Goal: Check status: Check status

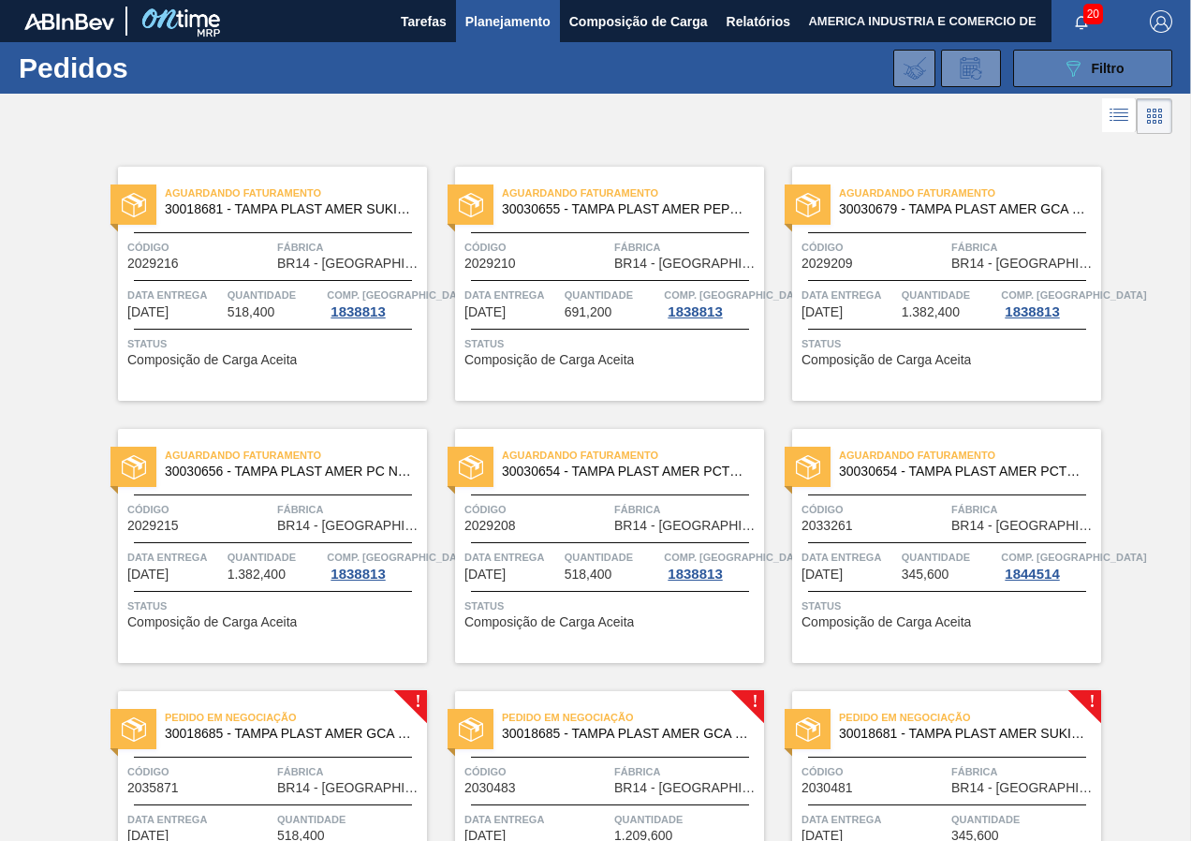
click at [1060, 52] on button "089F7B8B-B2A5-4AFE-B5C0-19BA573D28AC Filtro" at bounding box center [1092, 68] width 159 height 37
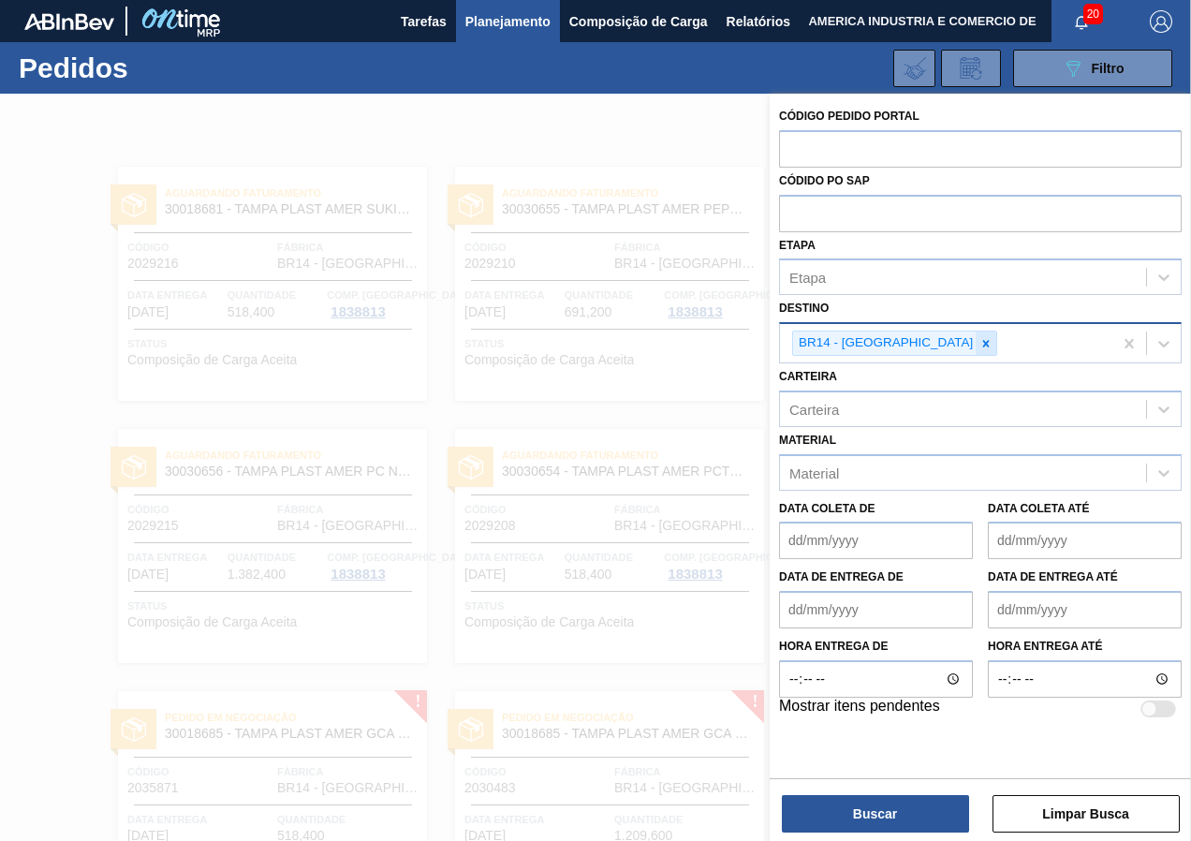
click at [976, 347] on div at bounding box center [986, 343] width 21 height 23
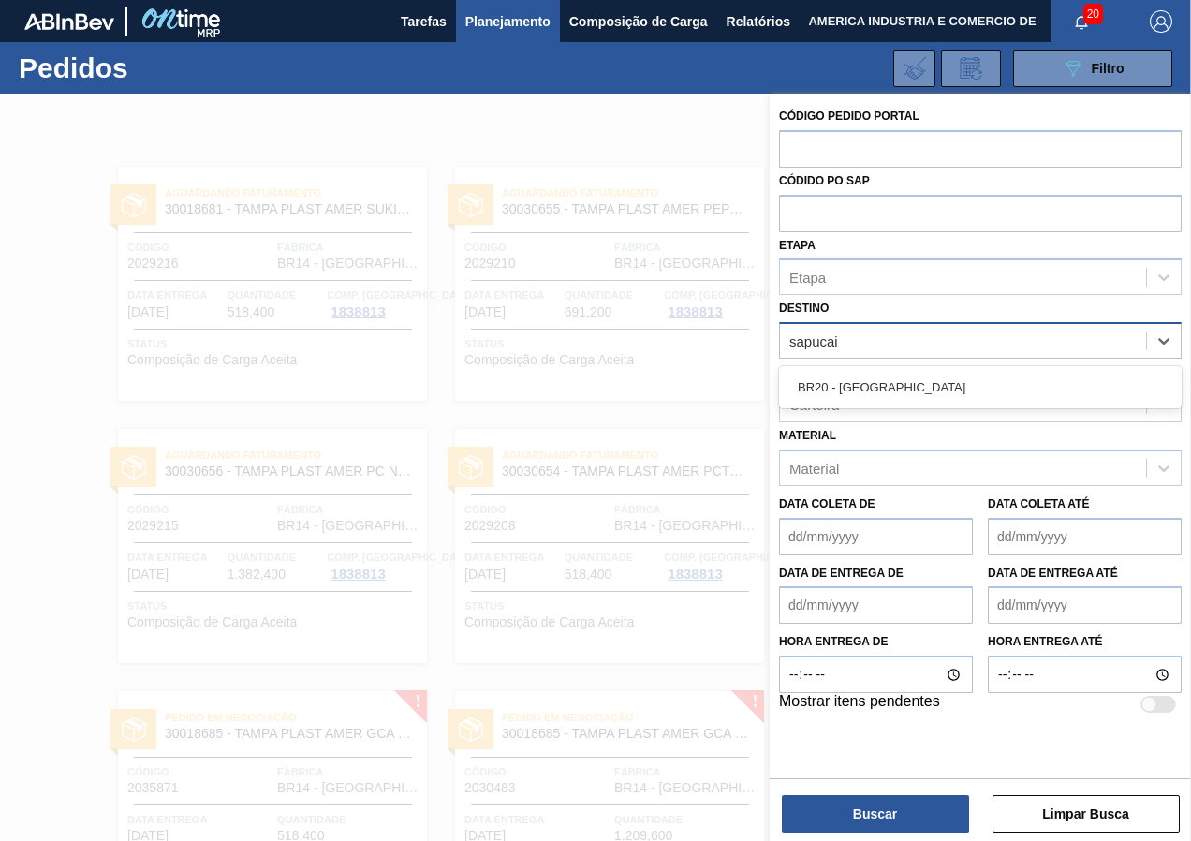
type input "sapucaia"
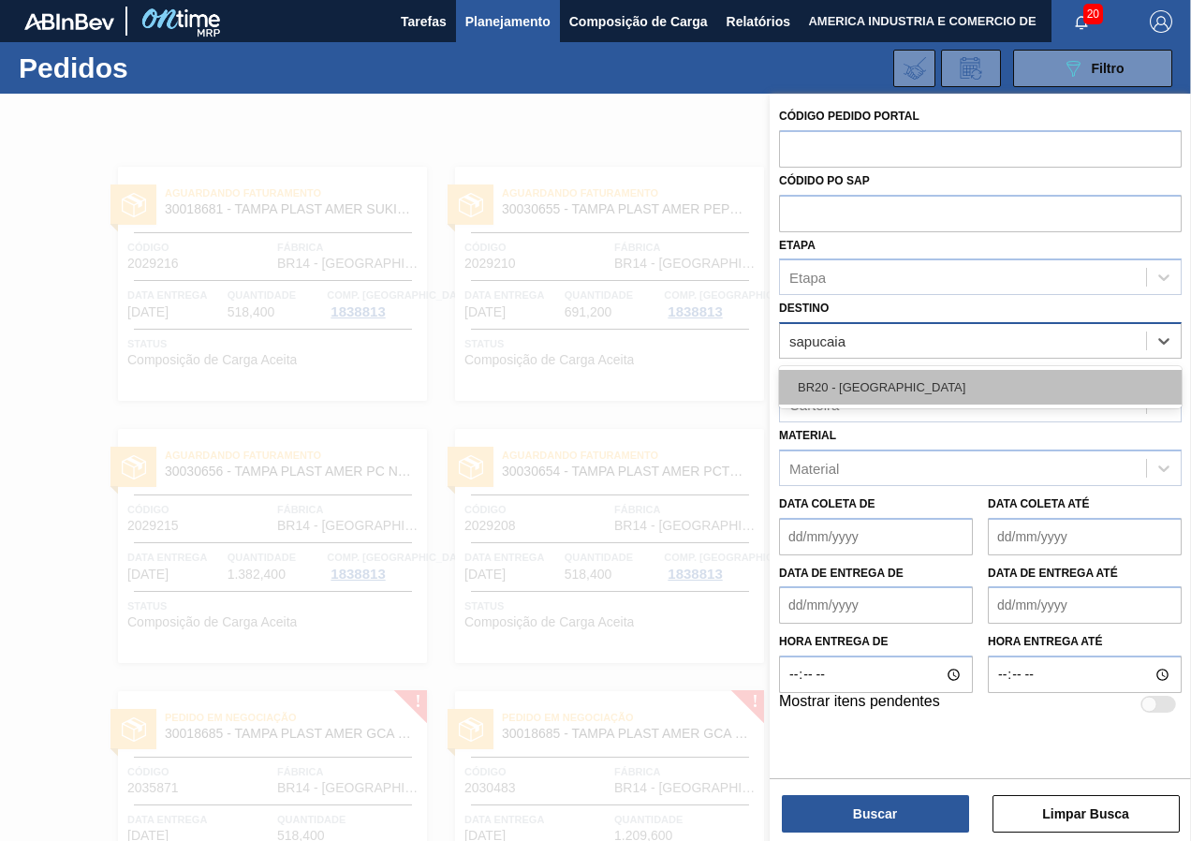
click at [898, 392] on div "BR20 - [GEOGRAPHIC_DATA]" at bounding box center [980, 387] width 403 height 35
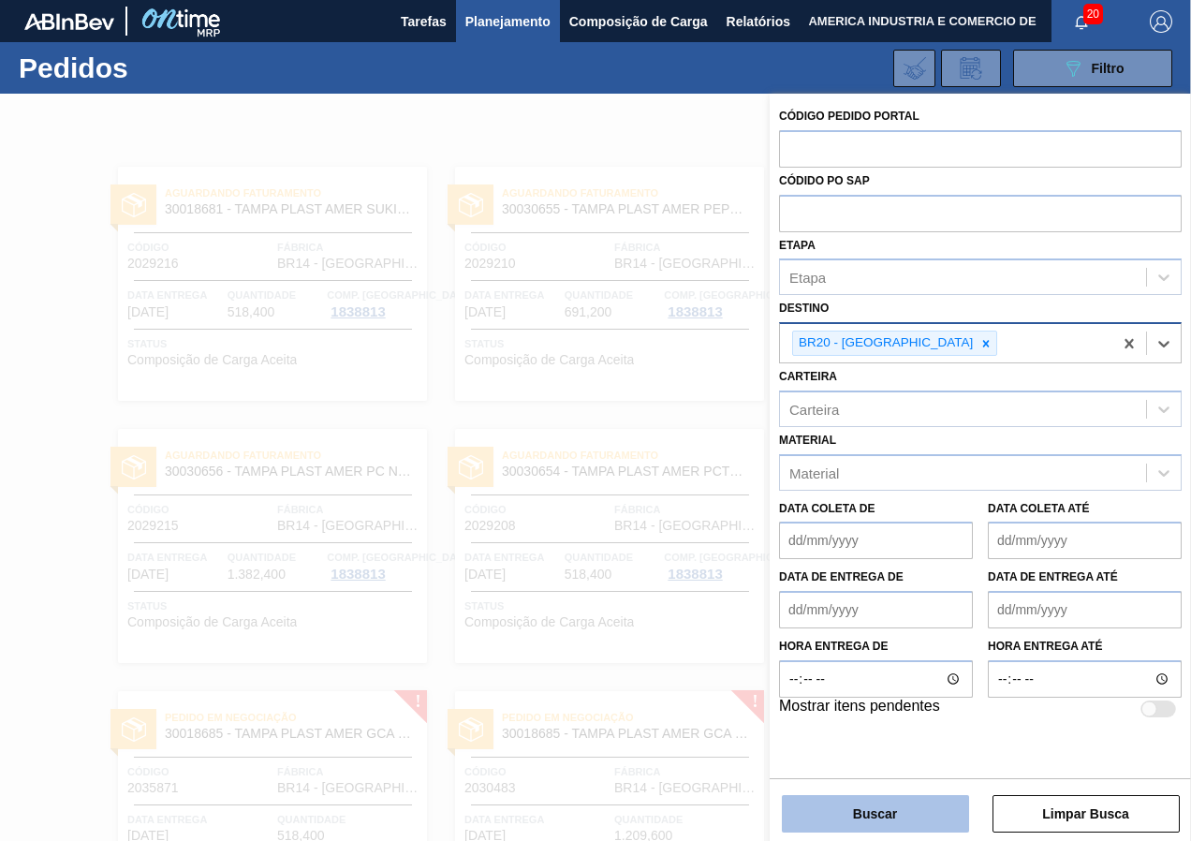
click at [862, 812] on button "Buscar" at bounding box center [875, 813] width 187 height 37
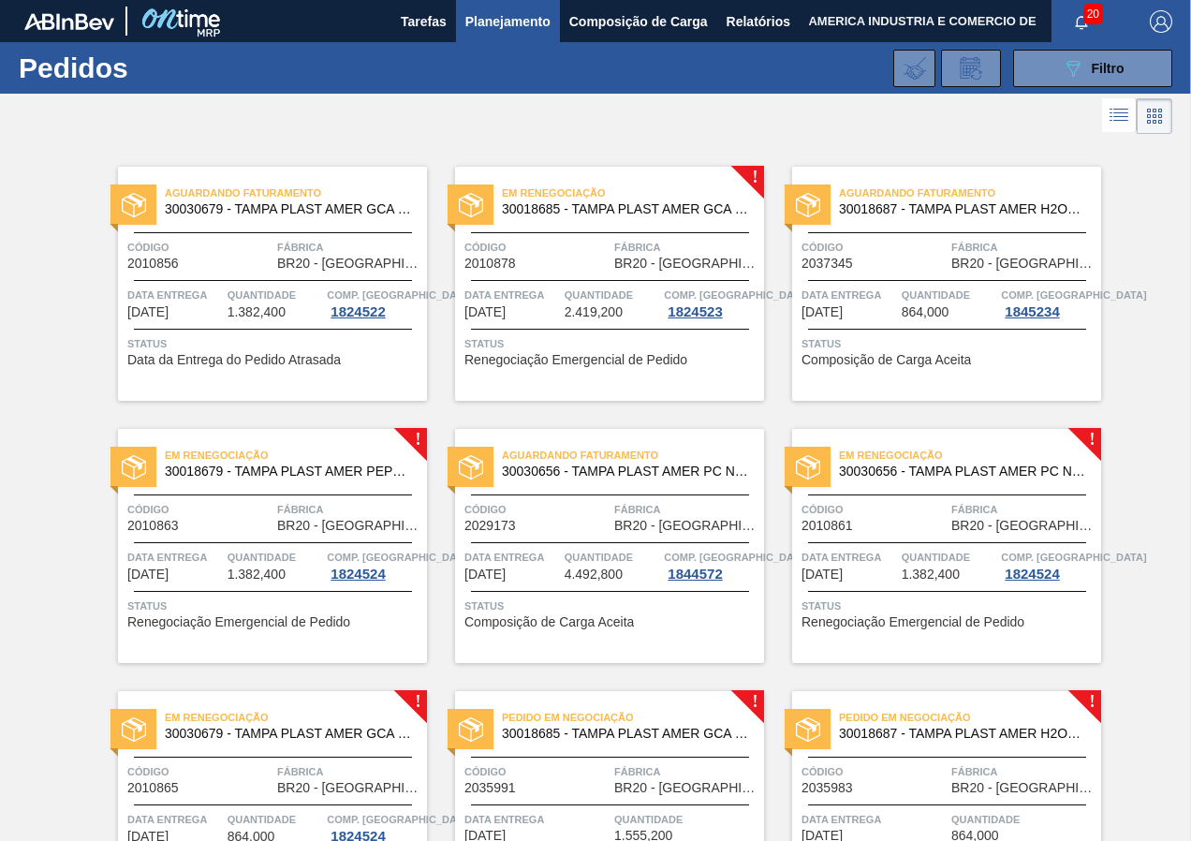
click at [991, 367] on div "Aguardando Faturamento 30018687 - [GEOGRAPHIC_DATA] PLAST AMER H2OH LIMAO S/LIN…" at bounding box center [946, 284] width 309 height 234
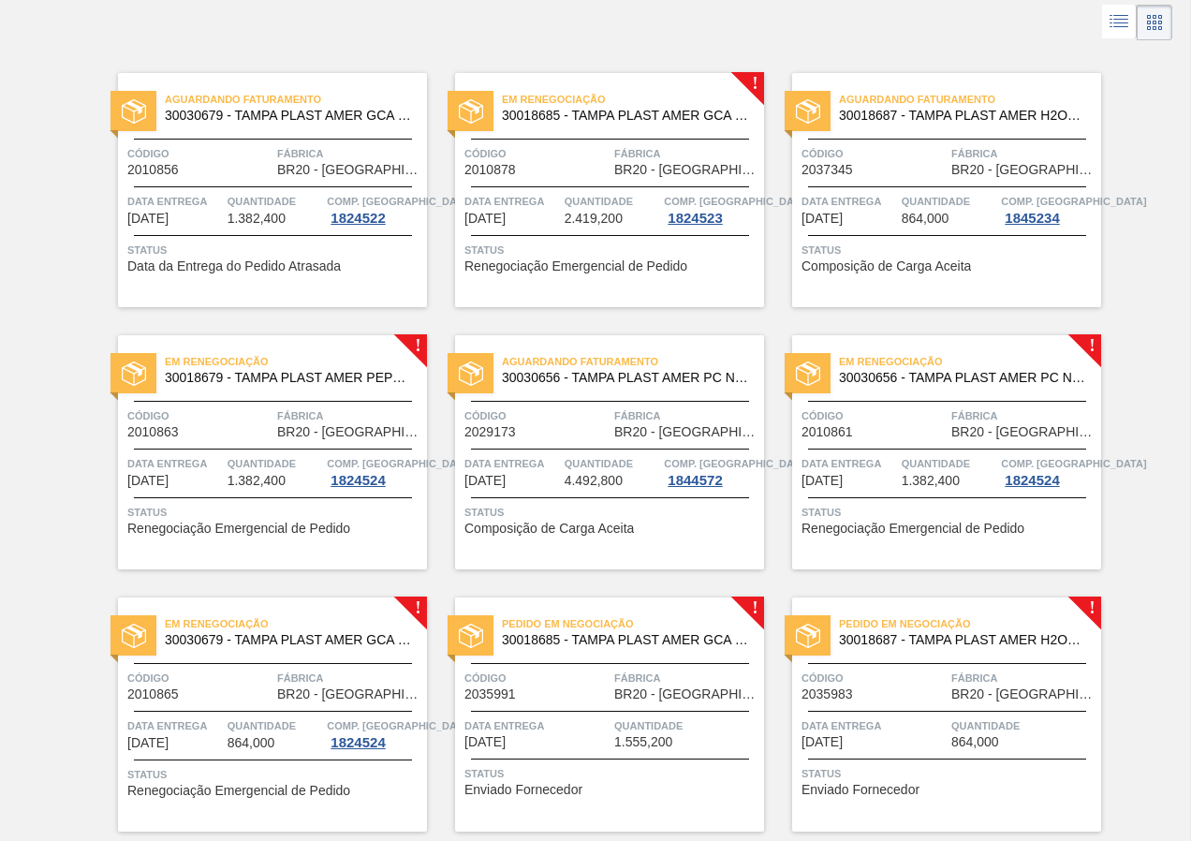
click at [356, 539] on div "Em renegociação 30018679 - TAMPA PLAST AMER PEPSI ZERO S/LINER Código 2010863 F…" at bounding box center [272, 452] width 309 height 234
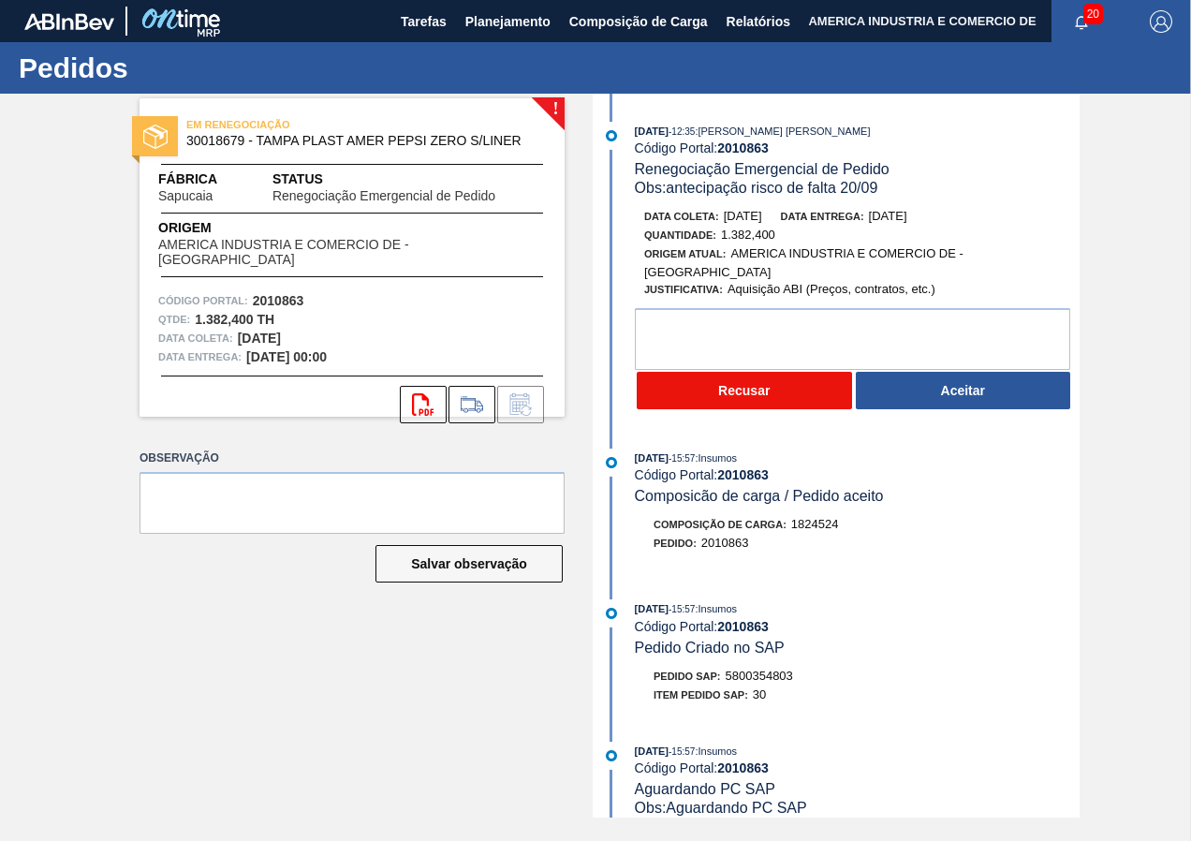
click at [770, 389] on button "Recusar" at bounding box center [744, 390] width 215 height 37
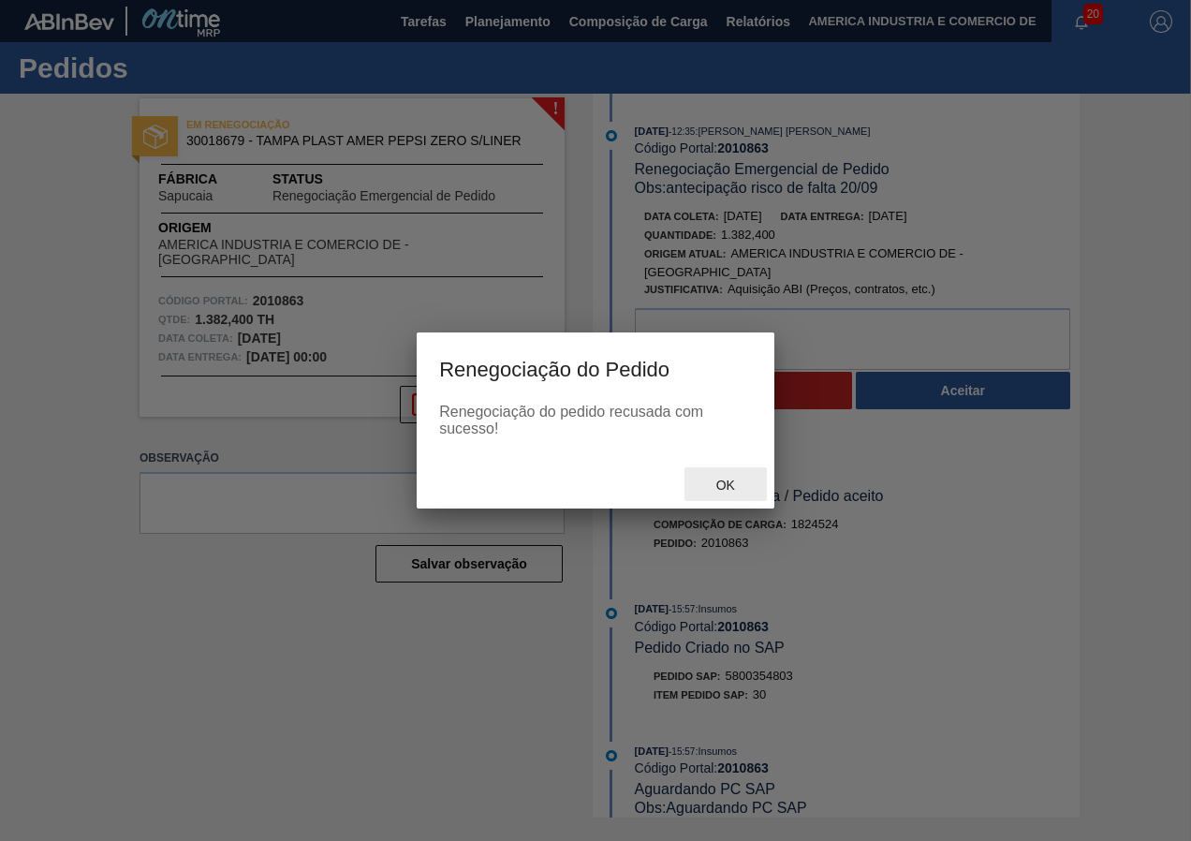
click at [735, 487] on span "Ok" at bounding box center [726, 485] width 49 height 15
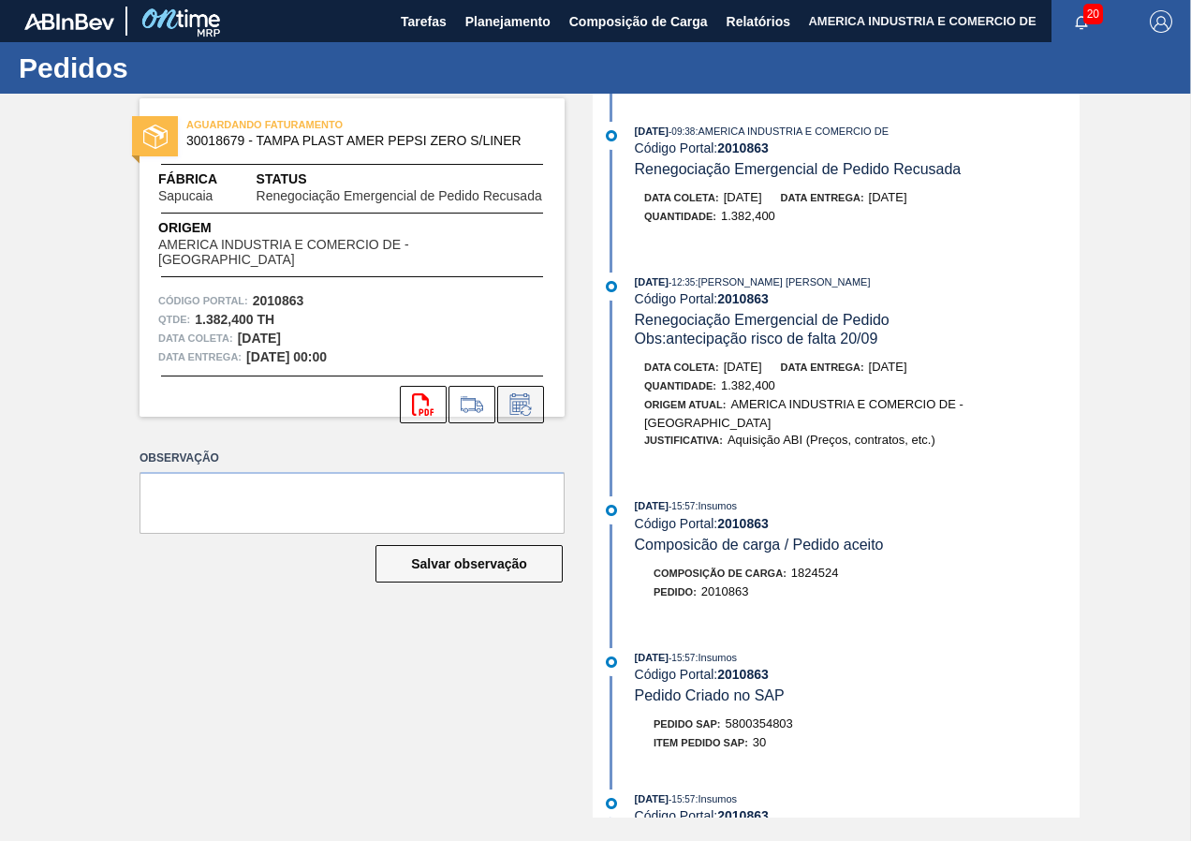
click at [531, 393] on icon at bounding box center [521, 404] width 30 height 22
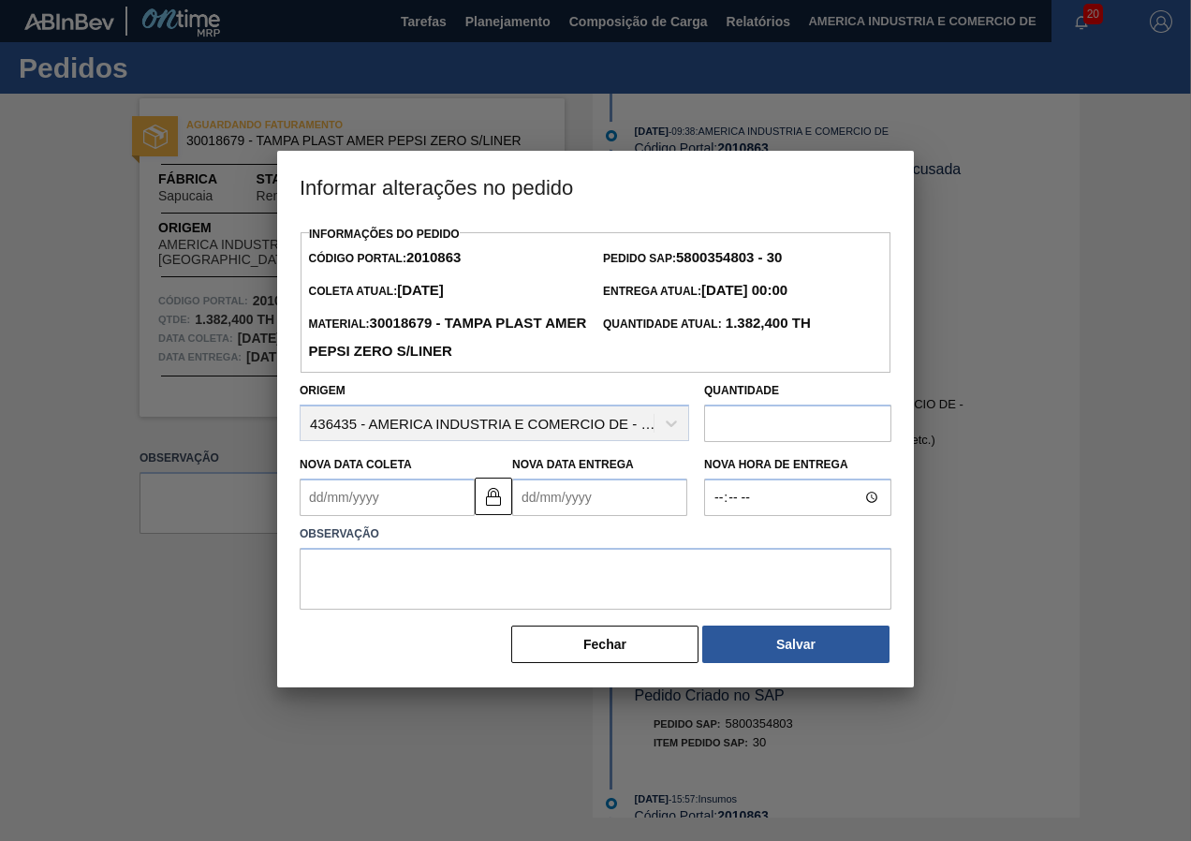
click at [433, 503] on Coleta2010863 "Nova Data Coleta" at bounding box center [387, 497] width 175 height 37
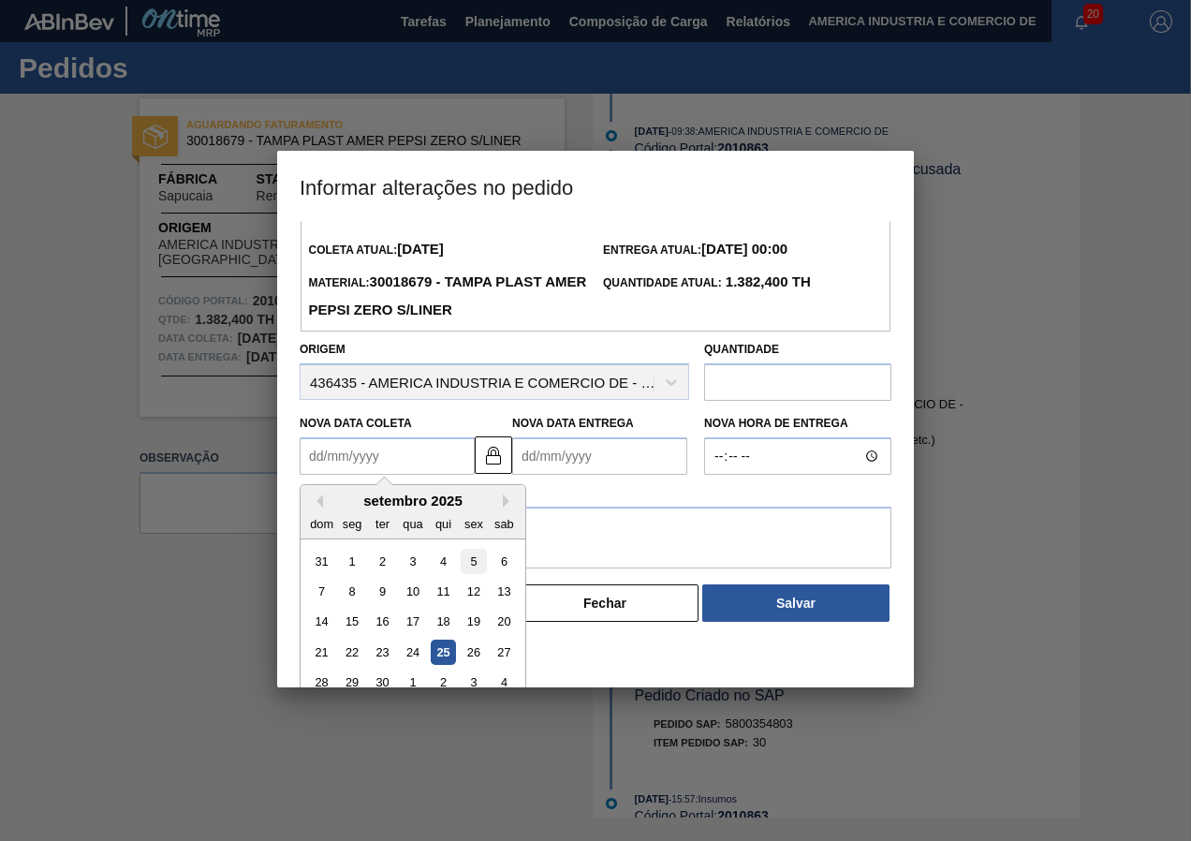
scroll to position [63, 0]
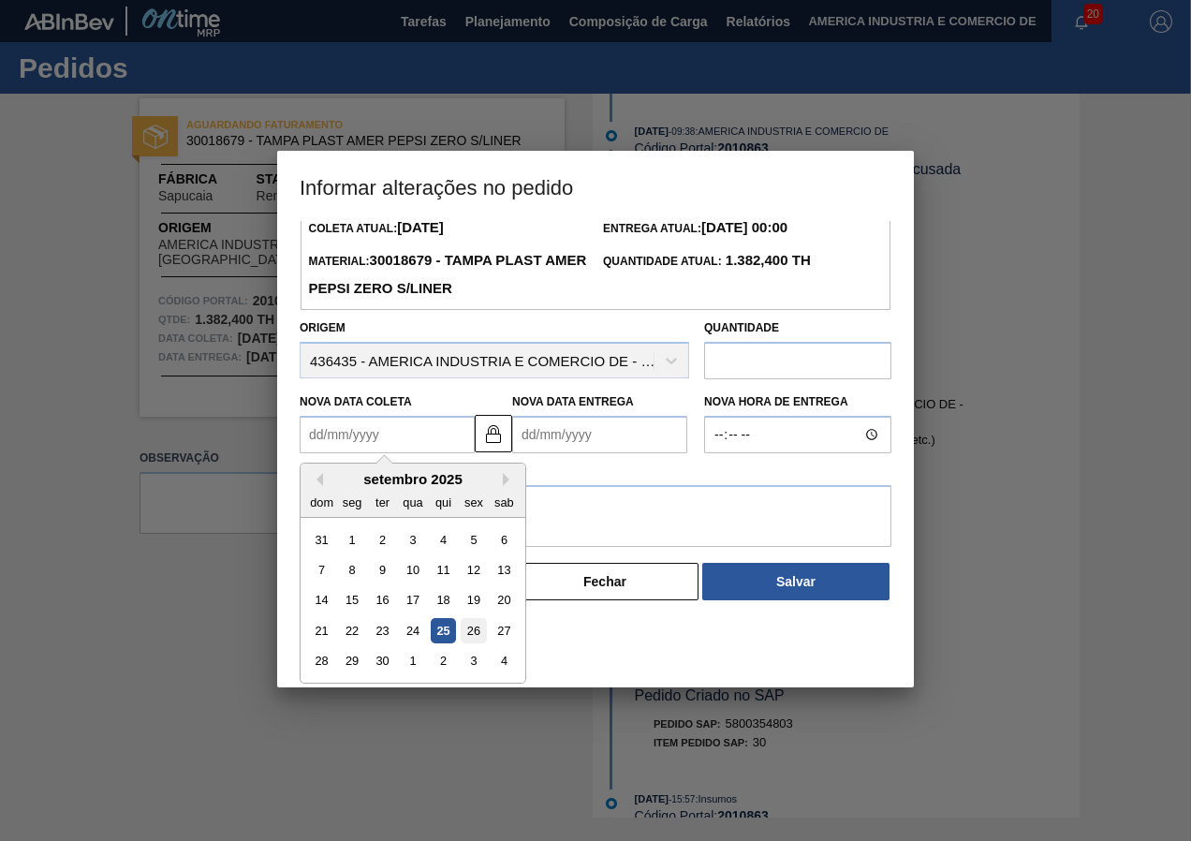
click at [472, 634] on div "26" at bounding box center [473, 630] width 25 height 25
type Coleta2010863 "[DATE]"
type Entrega2010863 "[DATE]"
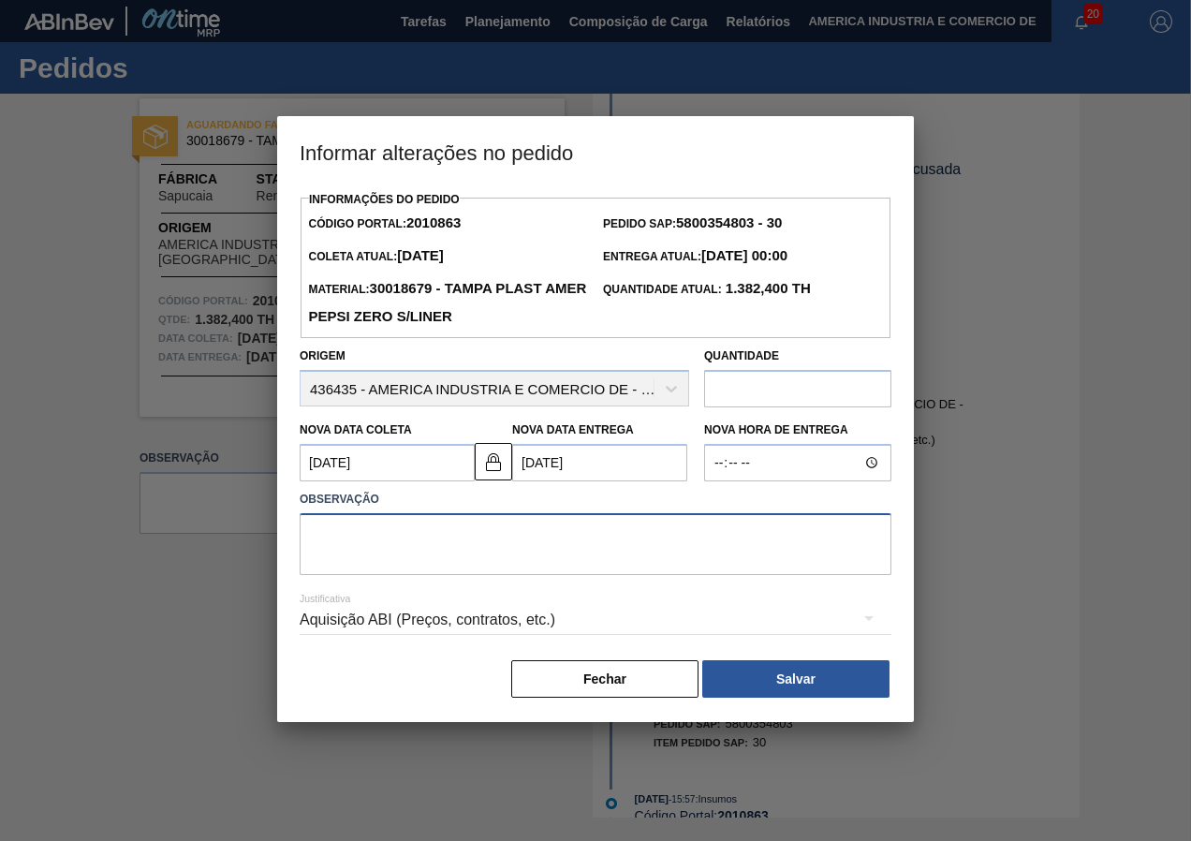
click at [522, 552] on textarea at bounding box center [596, 544] width 592 height 62
click at [316, 541] on textarea "nova data" at bounding box center [596, 544] width 592 height 62
type textarea "Nova data"
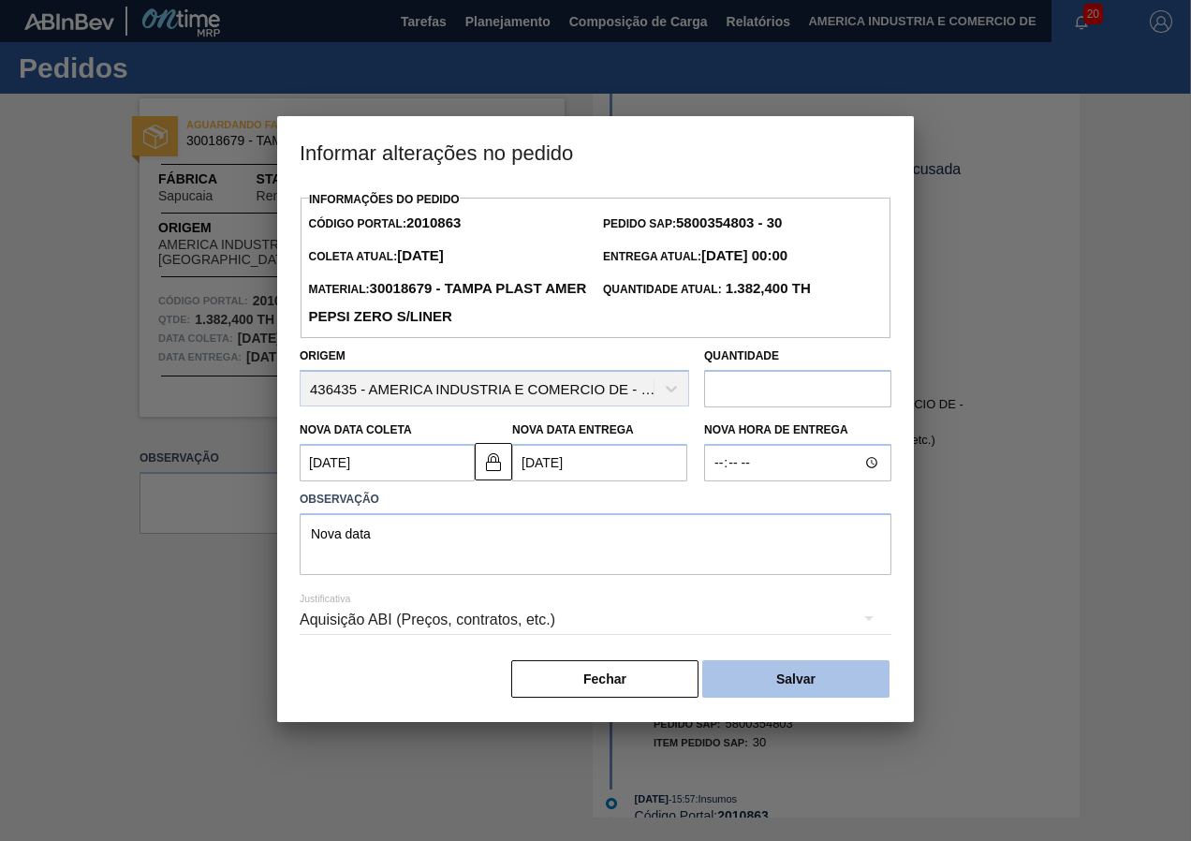
click at [786, 685] on button "Salvar" at bounding box center [795, 678] width 187 height 37
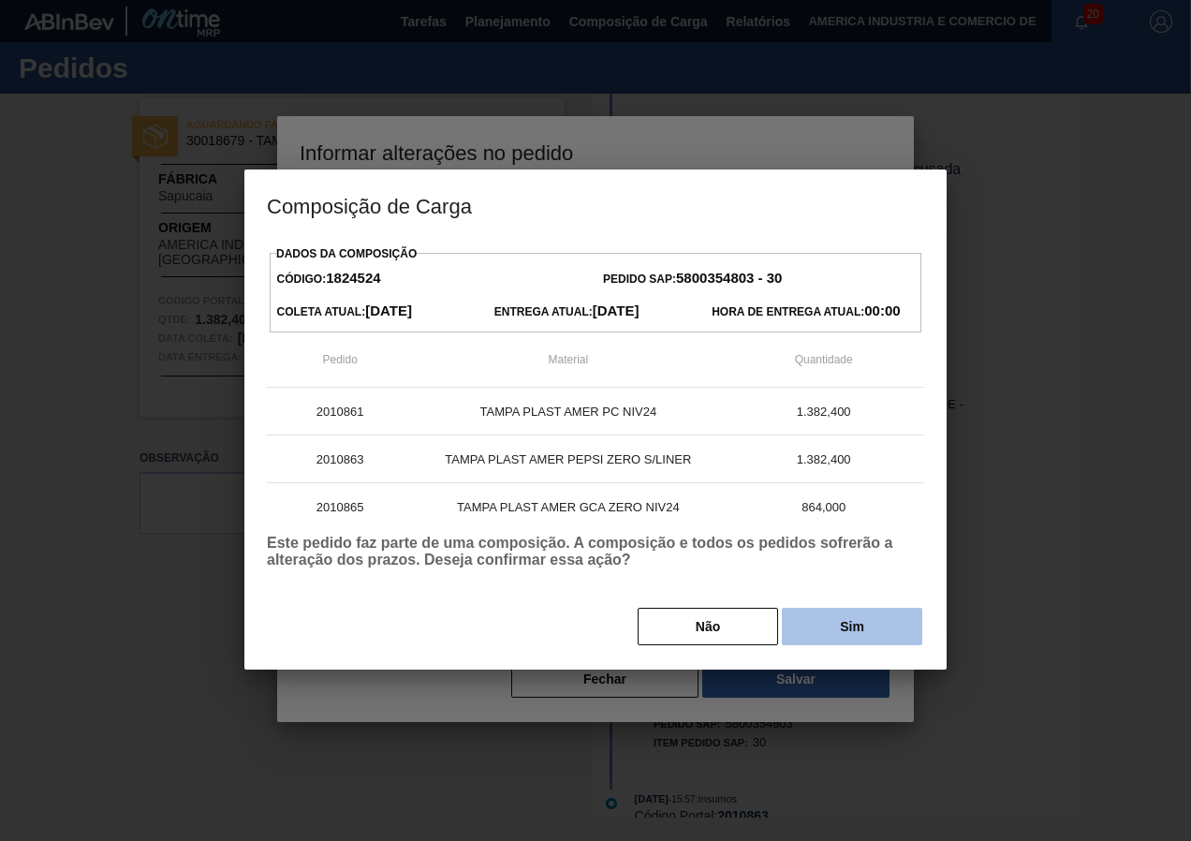
click at [827, 620] on button "Sim" at bounding box center [852, 626] width 140 height 37
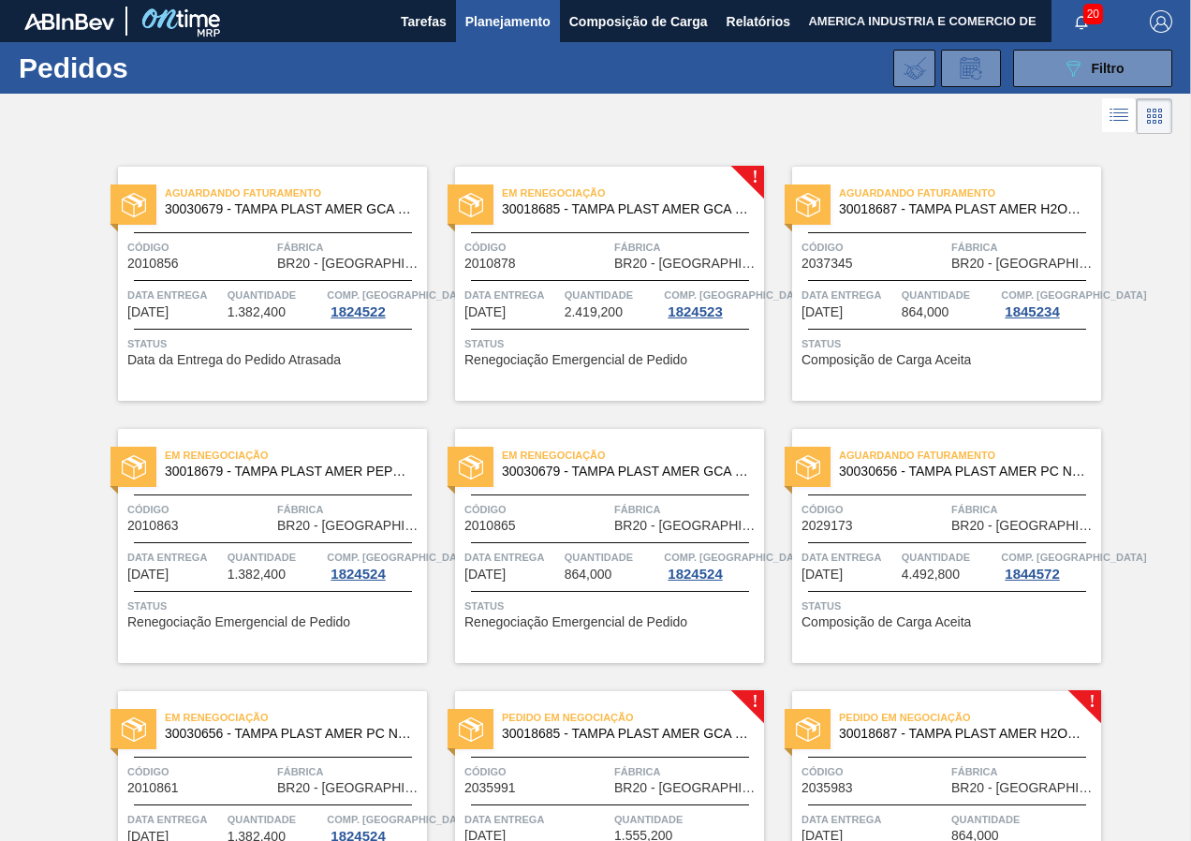
click at [912, 375] on div "Aguardando Faturamento 30018687 - [GEOGRAPHIC_DATA] PLAST AMER H2OH LIMAO S/LIN…" at bounding box center [946, 284] width 309 height 234
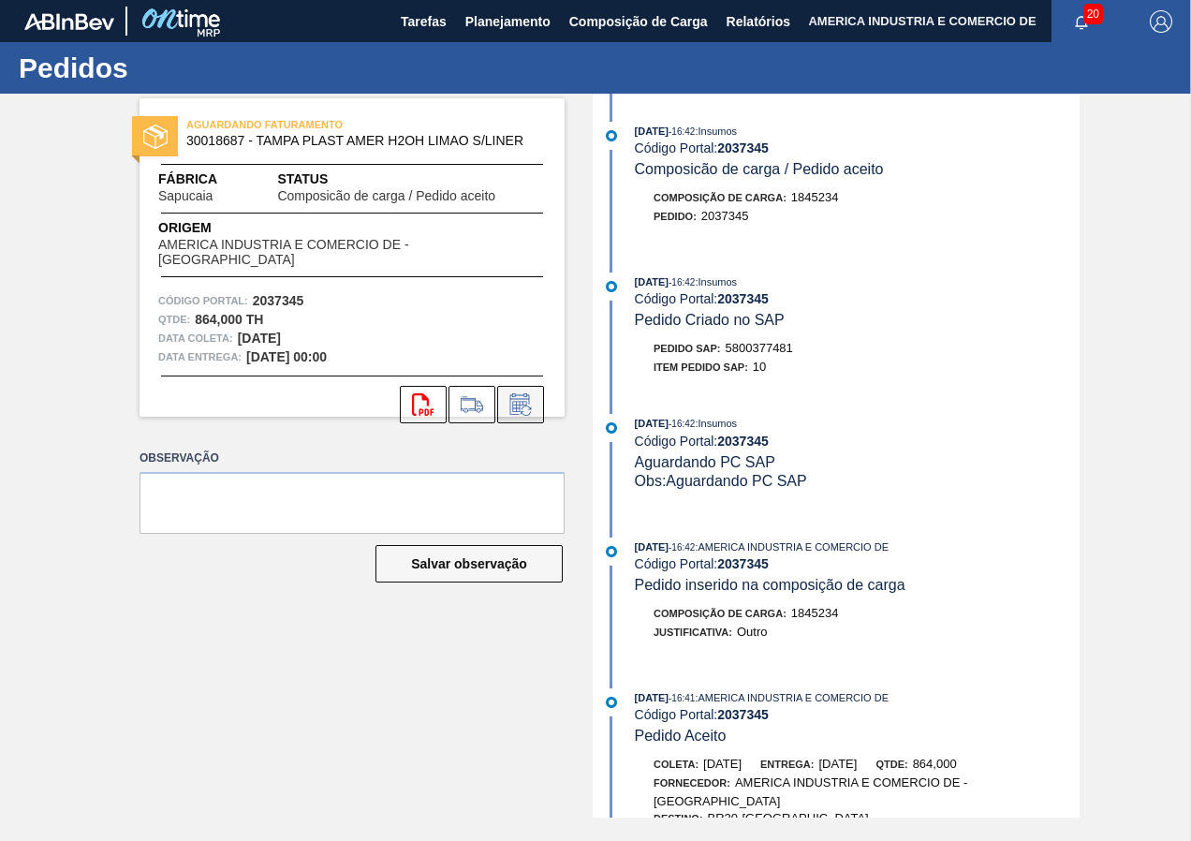
click at [523, 406] on icon at bounding box center [526, 411] width 10 height 10
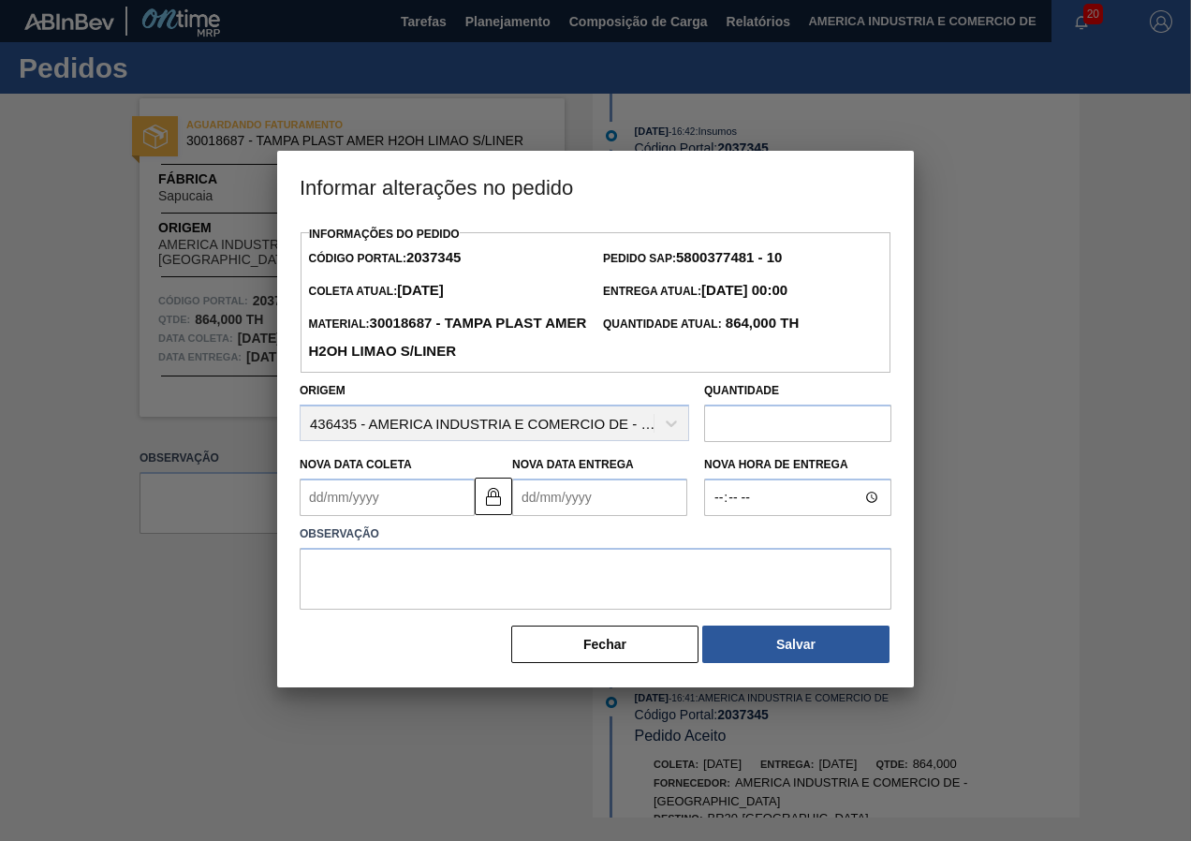
click at [440, 511] on Coleta2037345 "Nova Data Coleta" at bounding box center [387, 497] width 175 height 37
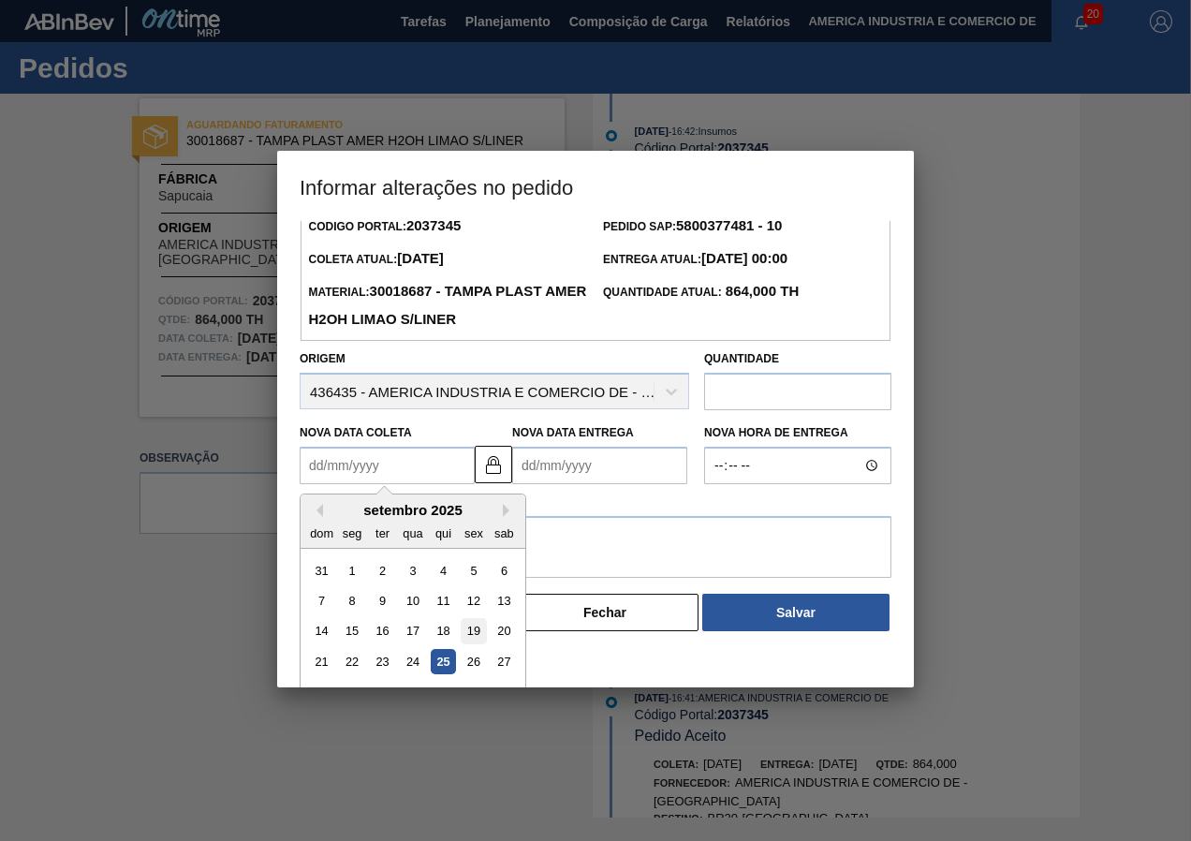
scroll to position [63, 0]
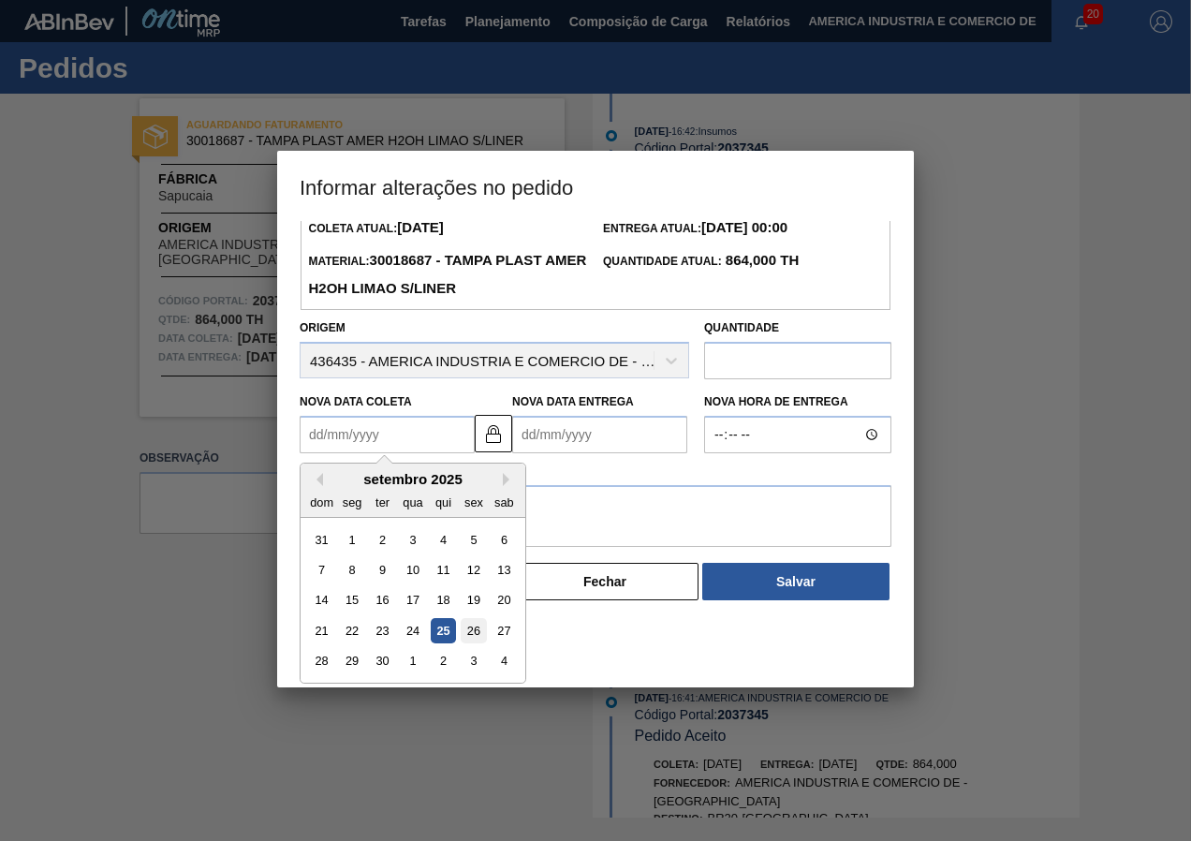
click at [477, 642] on div "26" at bounding box center [473, 630] width 25 height 25
type Coleta2037345 "[DATE]"
type Entrega2037345 "[DATE]"
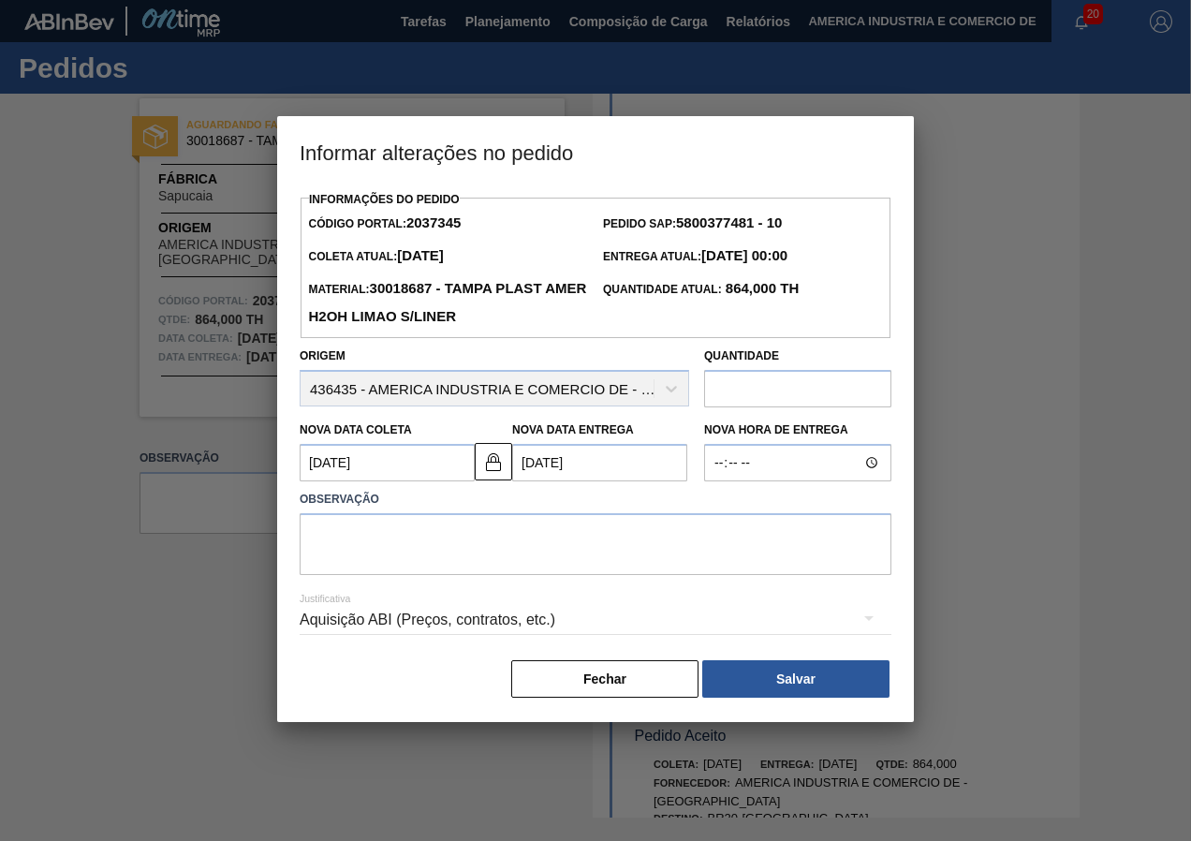
scroll to position [0, 0]
click at [385, 567] on textarea at bounding box center [596, 544] width 592 height 62
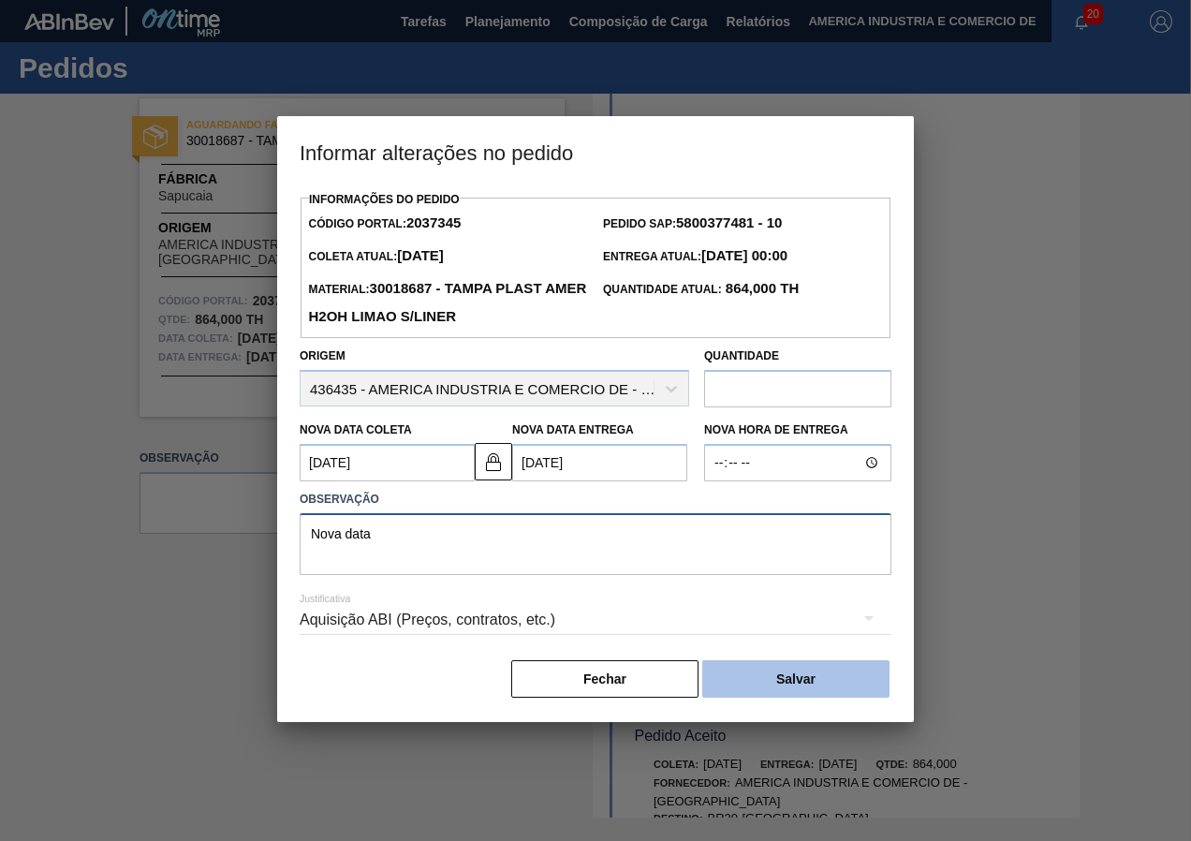
type textarea "Nova data"
click at [776, 679] on button "Salvar" at bounding box center [795, 678] width 187 height 37
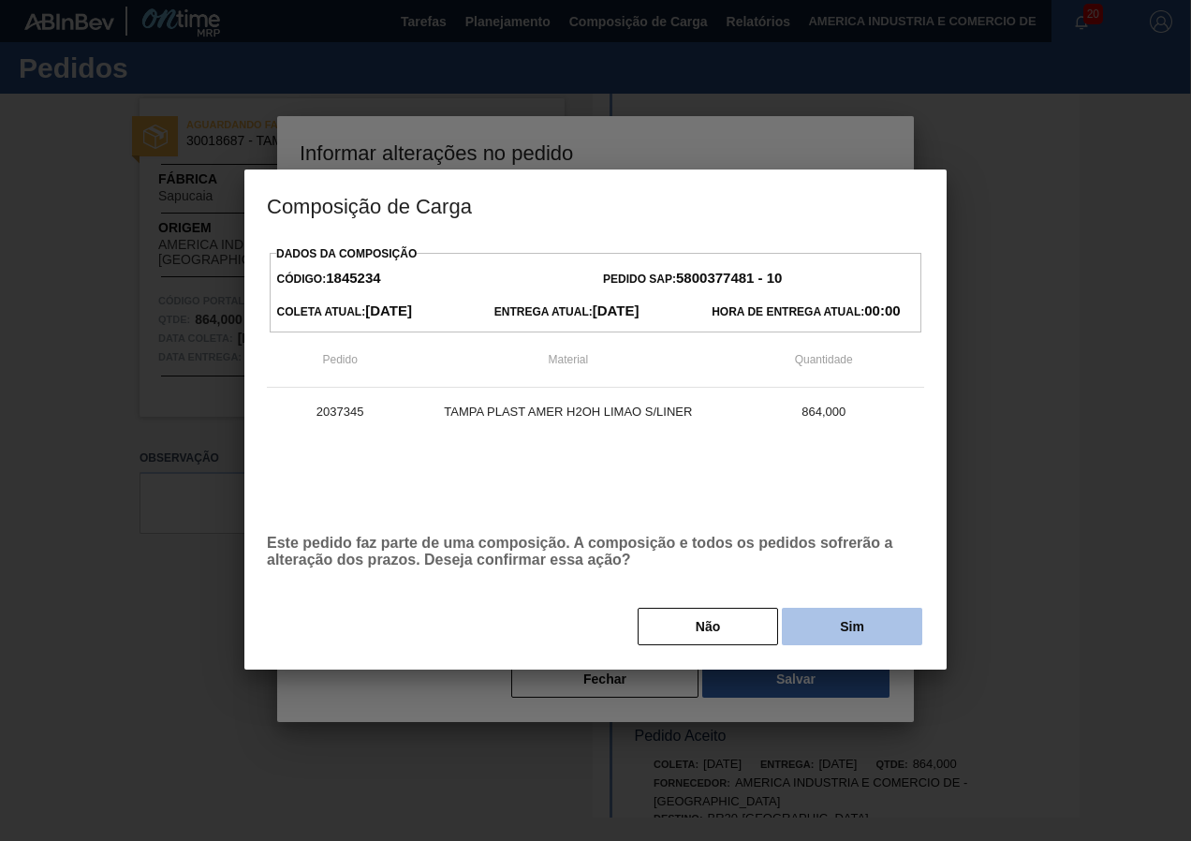
click at [834, 636] on button "Sim" at bounding box center [852, 626] width 140 height 37
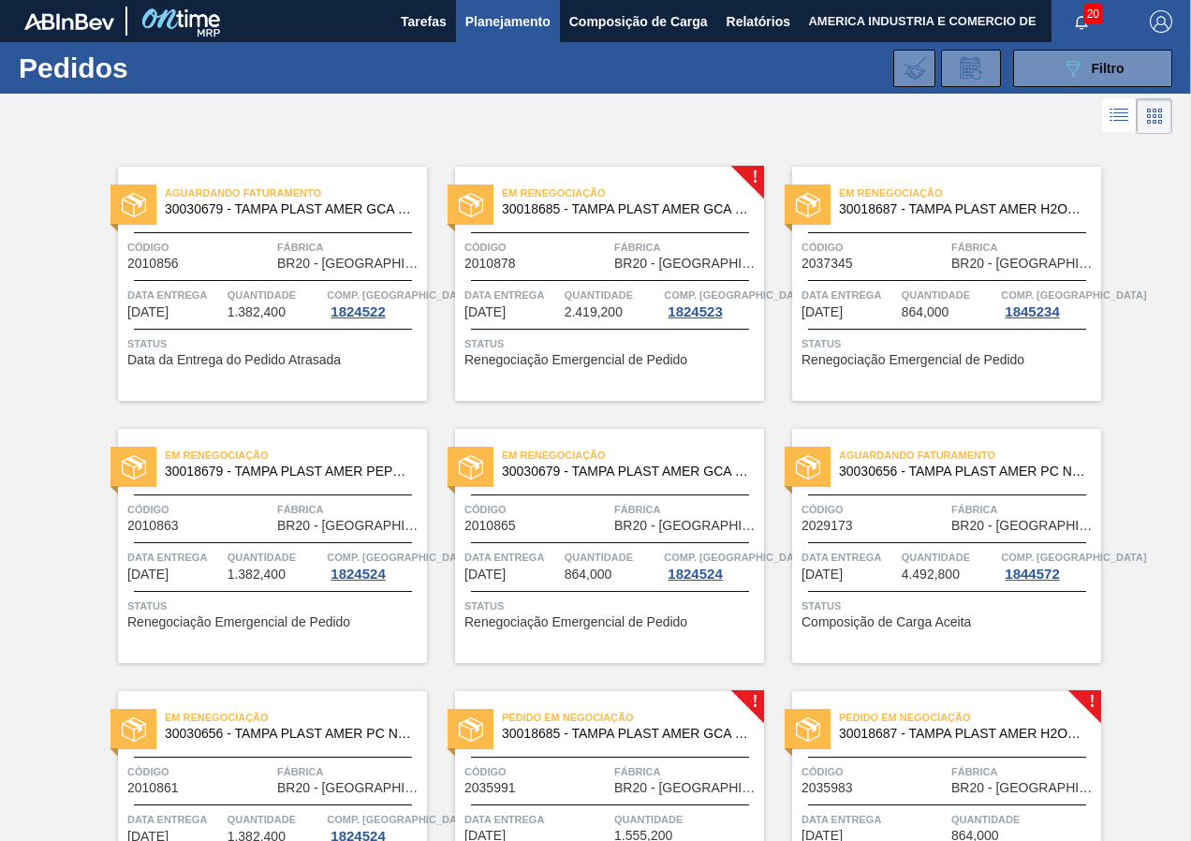
click at [907, 387] on div "Em renegociação 30018687 - TAMPA PLAST AMER H2OH LIMAO S/LINER Código 2037345 F…" at bounding box center [946, 284] width 309 height 234
